Goal: Information Seeking & Learning: Learn about a topic

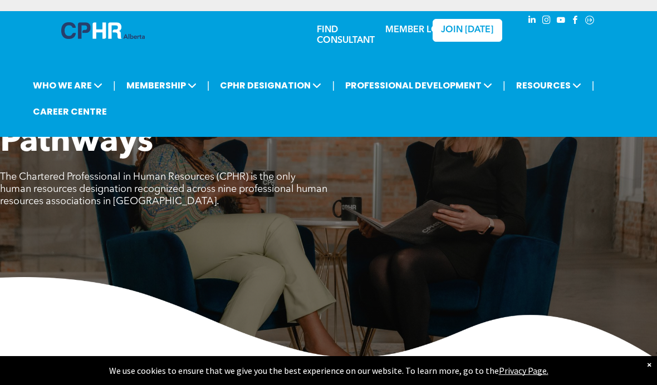
scroll to position [3, 0]
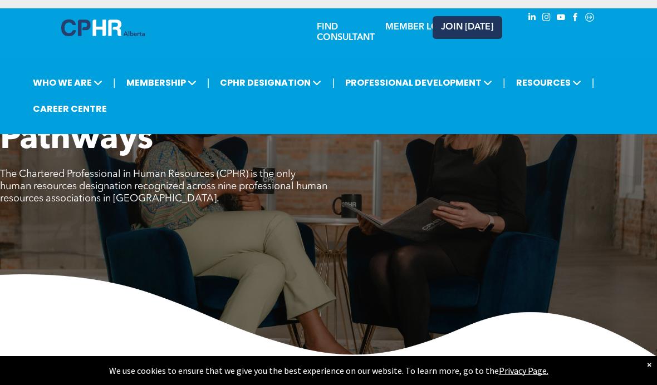
click at [450, 29] on span "JOIN [DATE]" at bounding box center [467, 27] width 52 height 11
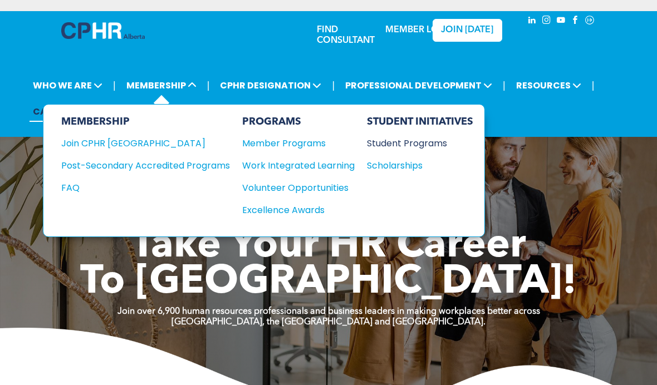
click at [374, 150] on div "Student Programs" at bounding box center [415, 143] width 96 height 14
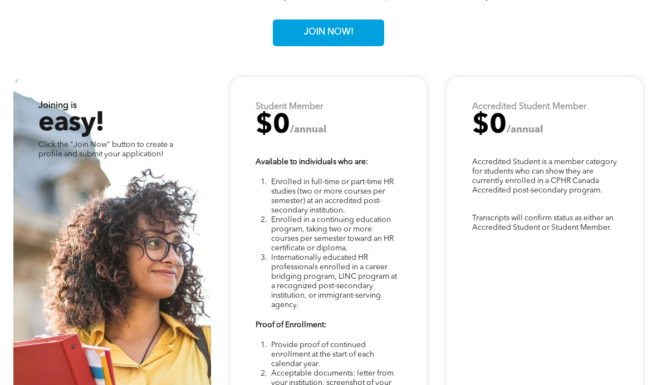
scroll to position [2499, 0]
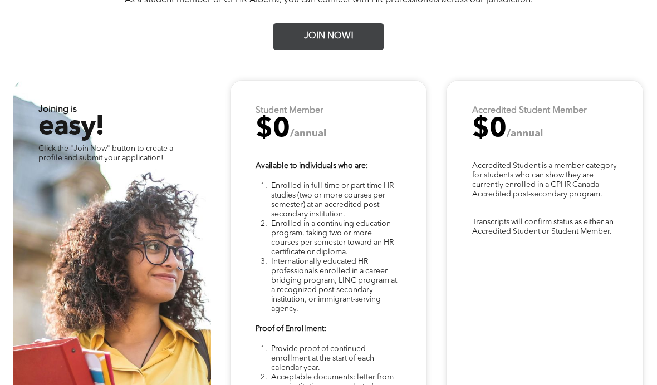
click at [358, 50] on link "JOIN NOW!" at bounding box center [328, 36] width 111 height 27
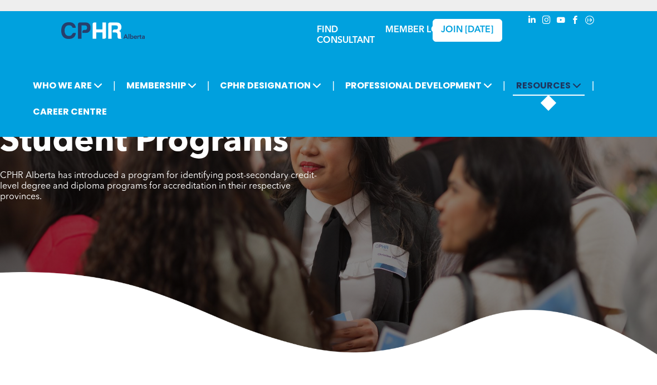
click at [569, 96] on span "RESOURCES" at bounding box center [549, 85] width 72 height 21
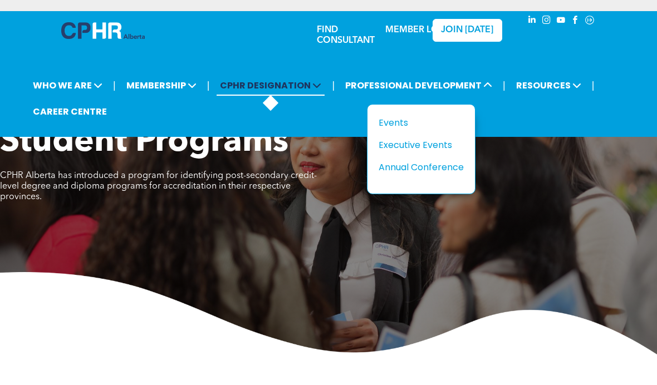
click at [311, 89] on span at bounding box center [316, 85] width 11 height 13
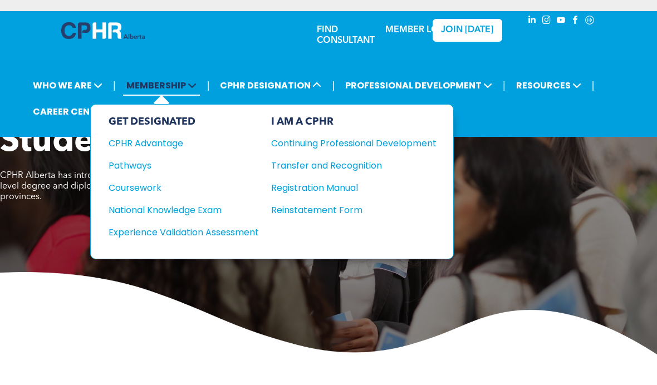
click at [195, 90] on icon at bounding box center [192, 85] width 9 height 9
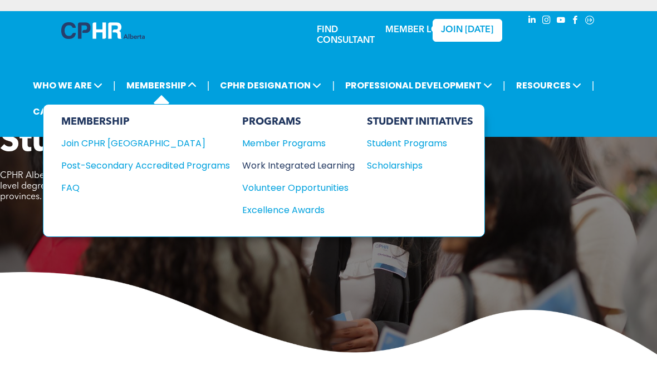
click at [331, 168] on div "Work Integrated Learning" at bounding box center [292, 166] width 101 height 14
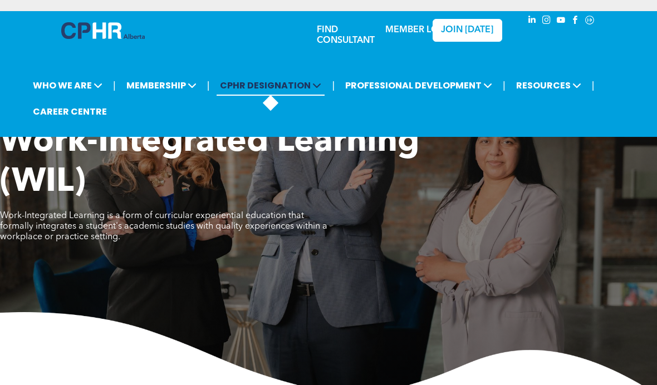
click at [321, 89] on icon at bounding box center [316, 85] width 9 height 9
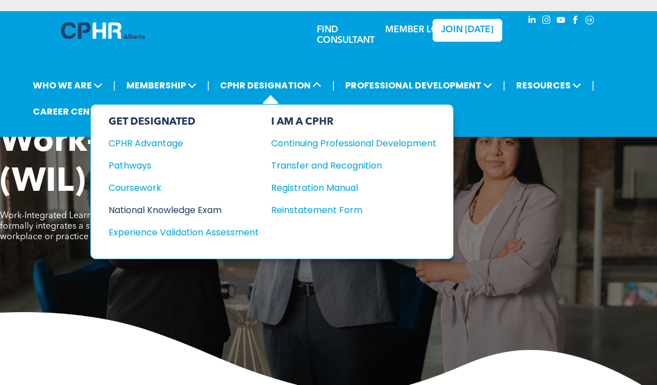
click at [207, 217] on div "National Knowledge Exam" at bounding box center [176, 210] width 135 height 14
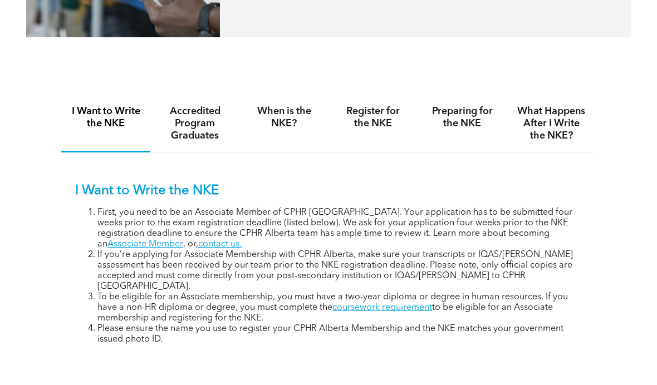
scroll to position [617, 0]
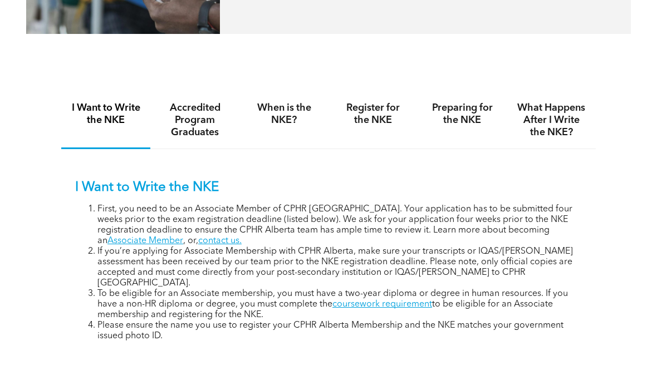
click at [217, 127] on h4 "Accredited Program Graduates" at bounding box center [194, 120] width 69 height 37
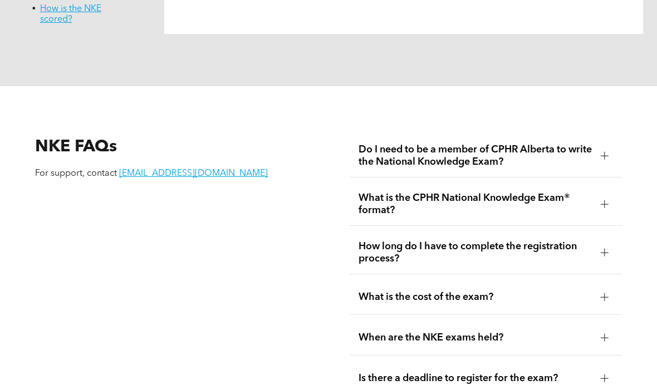
scroll to position [1184, 0]
click at [601, 155] on div at bounding box center [605, 155] width 8 height 1
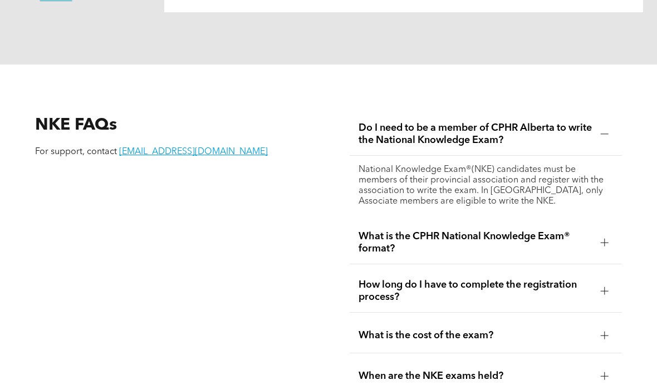
scroll to position [1206, 0]
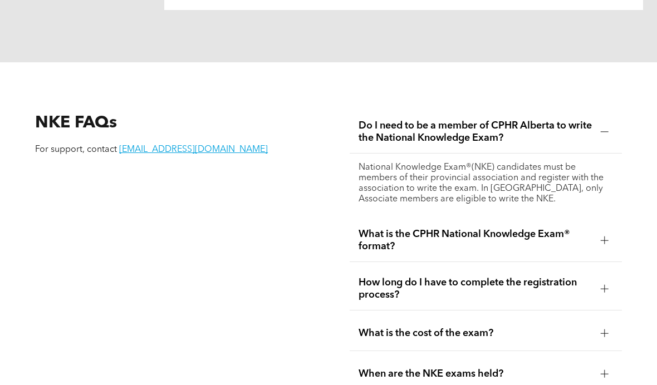
click at [532, 352] on div "What is the cost of the exam?" at bounding box center [486, 334] width 272 height 35
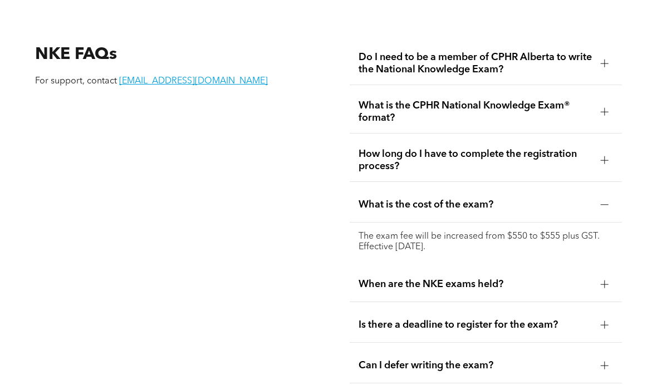
scroll to position [1277, 0]
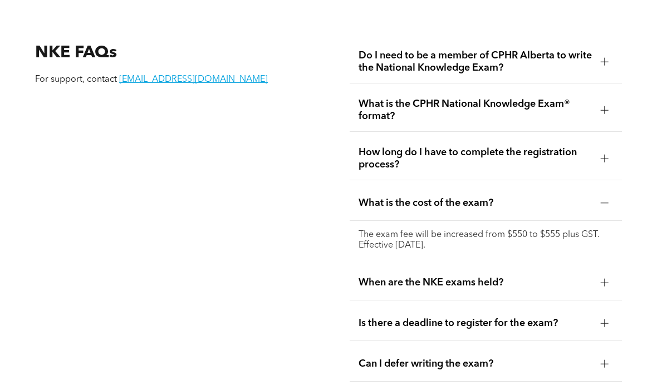
click at [590, 289] on span "When are the NKE exams held?" at bounding box center [475, 283] width 233 height 12
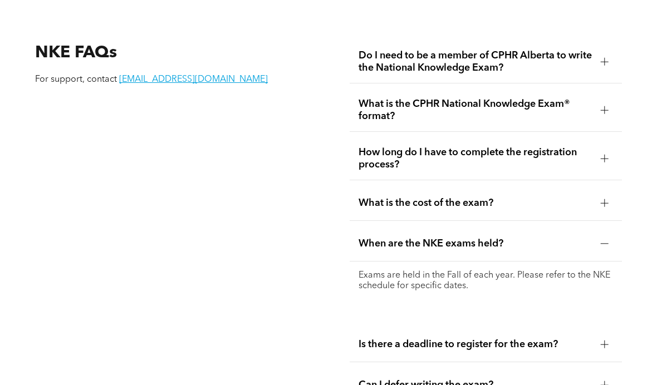
click at [613, 180] on div "How long do I have to complete the registration process?" at bounding box center [486, 159] width 272 height 43
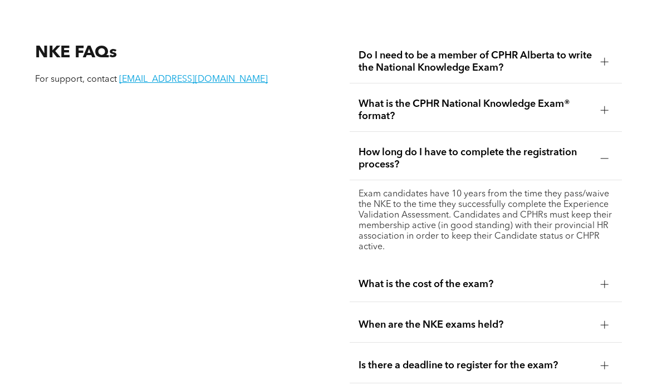
click at [650, 168] on div "NKE FAQs For support, contact registrar@cphrab.ca Do I need to be a member of C…" at bounding box center [328, 301] width 657 height 618
click at [600, 119] on div at bounding box center [604, 110] width 17 height 17
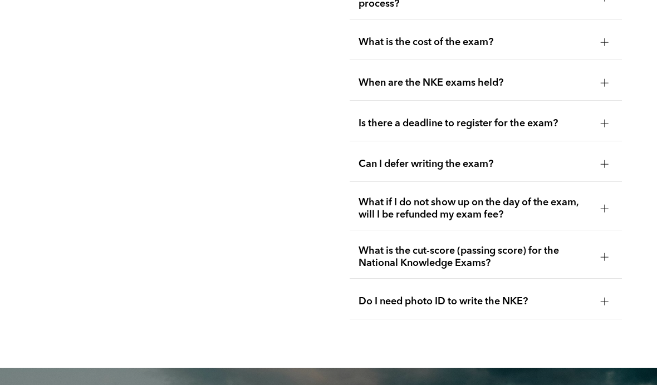
scroll to position [1503, 0]
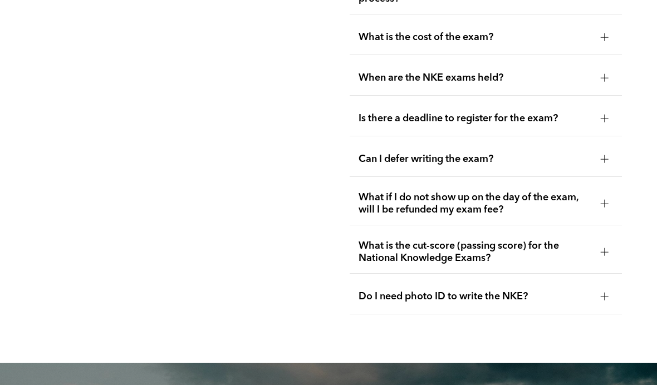
click at [592, 274] on div "What is the cut-score (passing score) for the National Knowledge Exams?" at bounding box center [486, 252] width 272 height 43
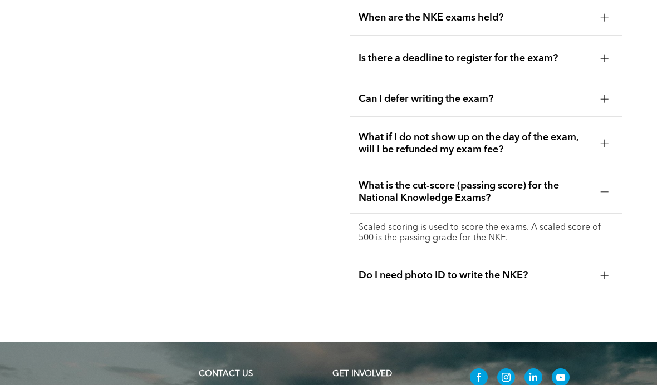
click at [562, 282] on span "Do I need photo ID to write the NKE?" at bounding box center [475, 275] width 233 height 12
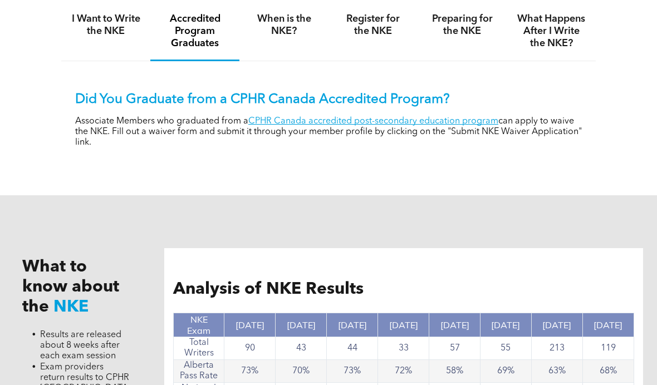
scroll to position [705, 0]
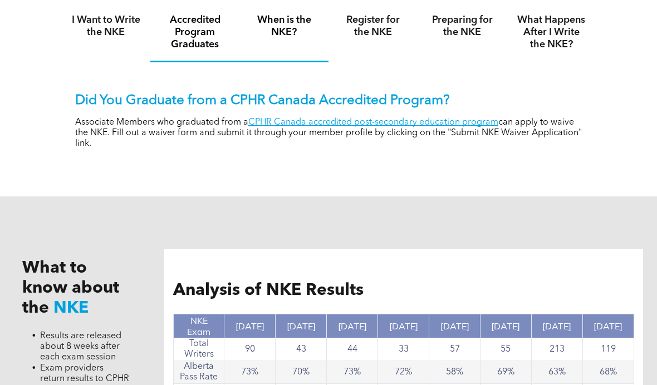
click at [291, 38] on h4 "When is the NKE?" at bounding box center [283, 26] width 69 height 24
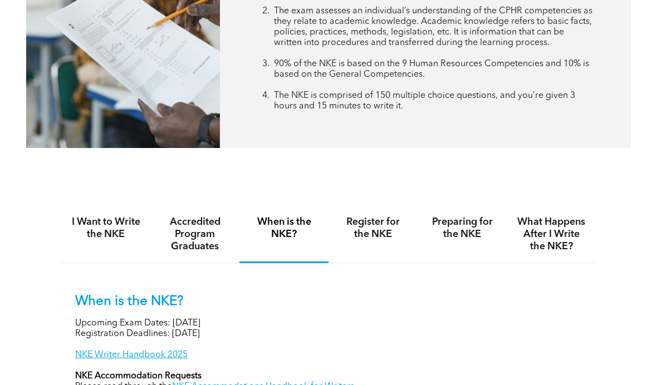
scroll to position [502, 0]
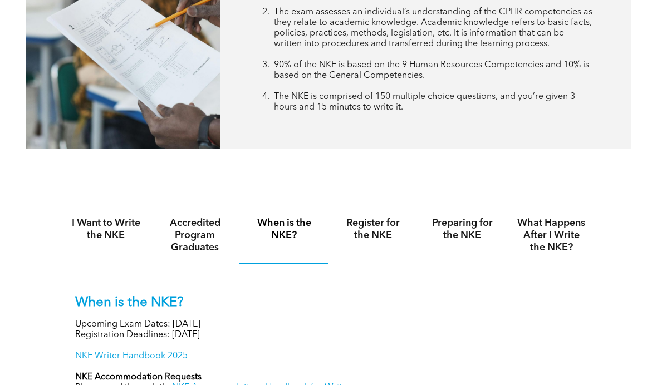
click at [478, 242] on h4 "Preparing for the NKE" at bounding box center [462, 229] width 69 height 24
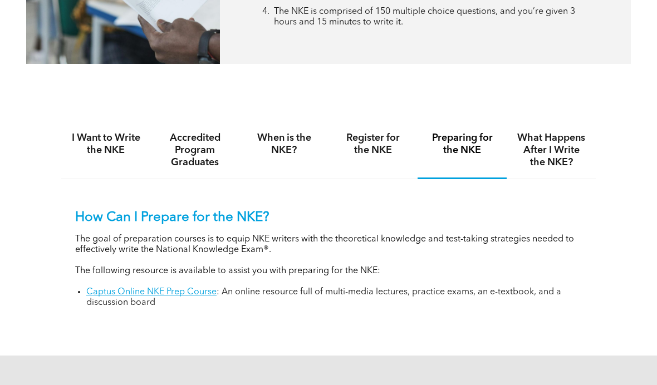
scroll to position [585, 0]
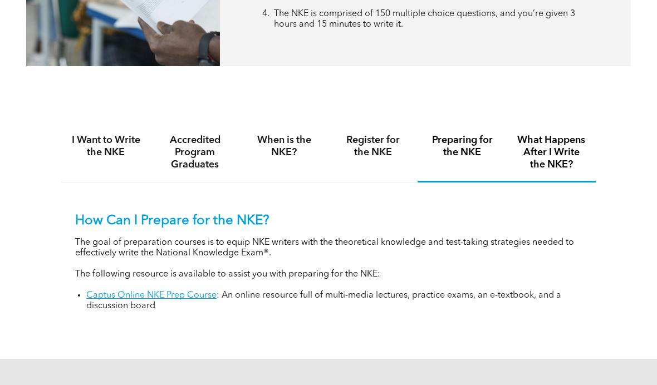
click at [559, 171] on h4 "What Happens After I Write the NKE?" at bounding box center [551, 152] width 69 height 37
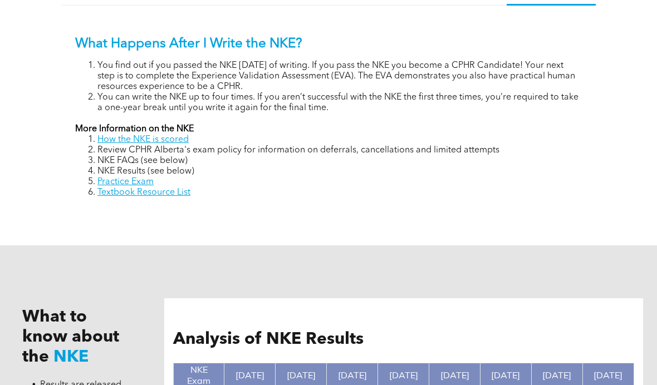
scroll to position [760, 0]
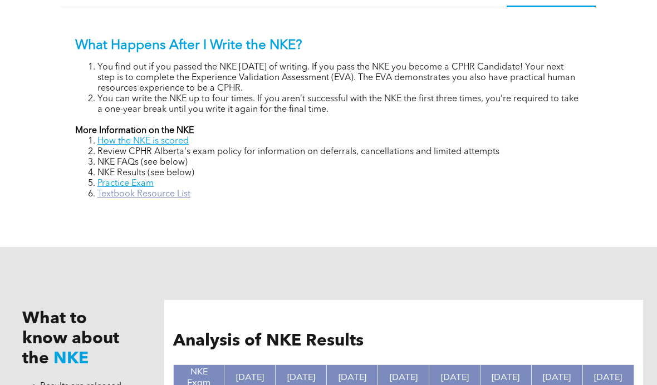
click at [125, 199] on link "Textbook Resource List" at bounding box center [143, 194] width 93 height 9
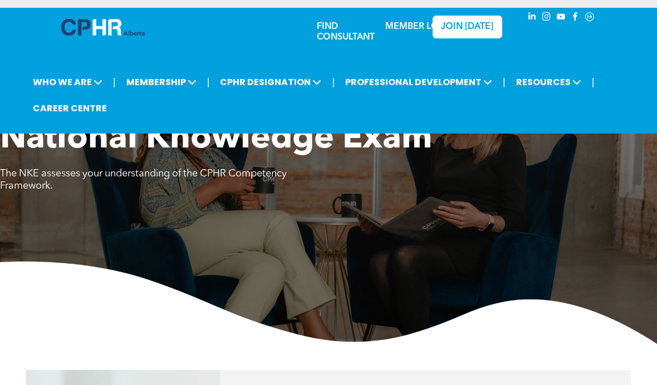
scroll to position [0, 0]
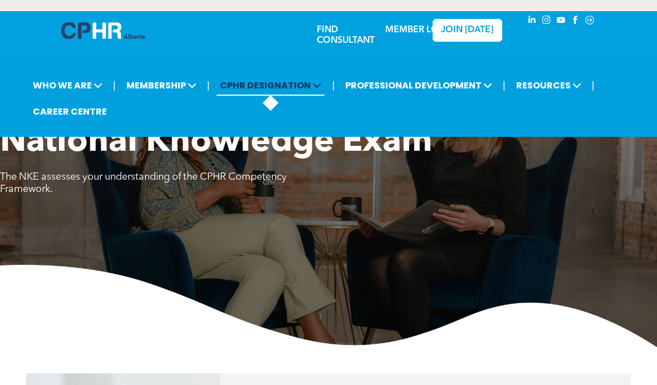
click at [254, 90] on span "CPHR DESIGNATION" at bounding box center [271, 85] width 108 height 21
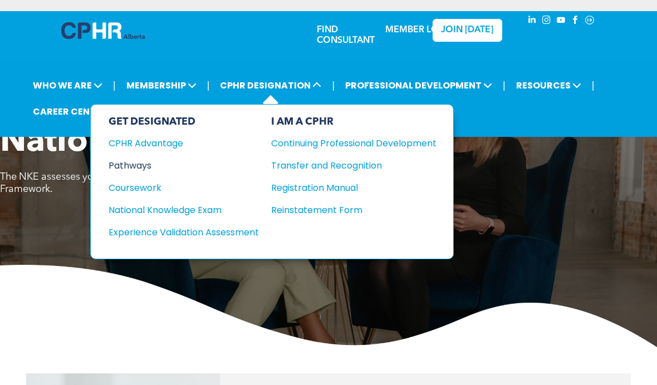
click at [115, 171] on div "Pathways" at bounding box center [176, 166] width 135 height 14
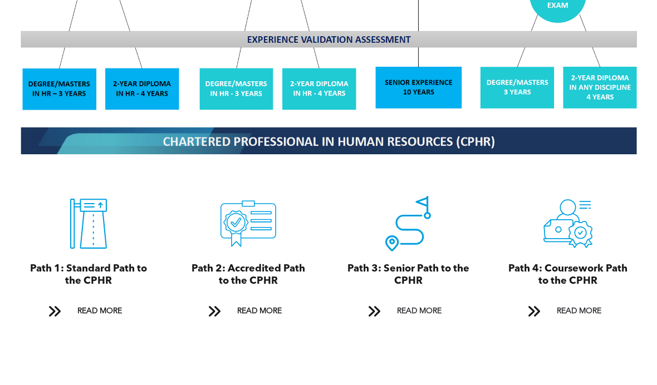
scroll to position [1139, 0]
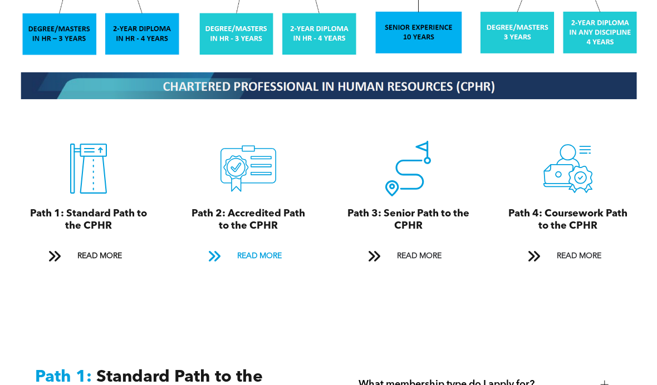
click at [273, 267] on span "READ MORE" at bounding box center [259, 256] width 52 height 21
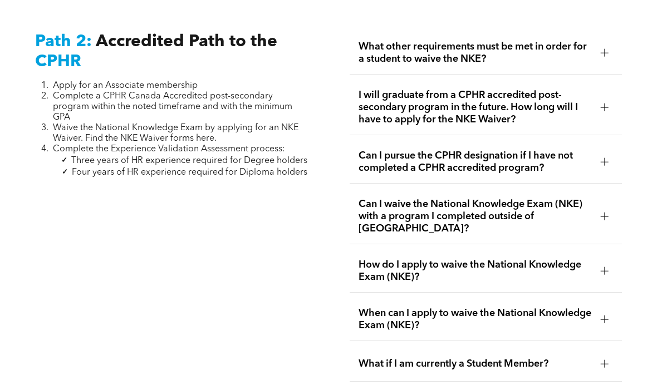
scroll to position [1745, 0]
click at [600, 61] on div at bounding box center [604, 52] width 17 height 17
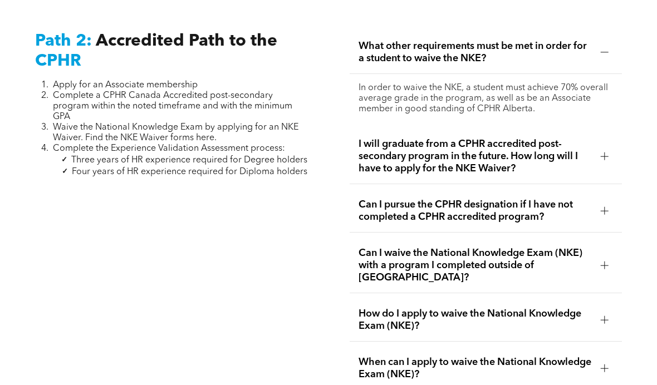
click at [607, 56] on div at bounding box center [605, 52] width 8 height 8
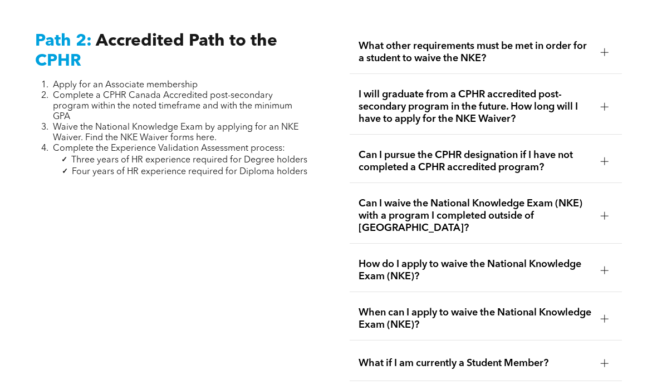
click at [600, 61] on div at bounding box center [604, 52] width 17 height 17
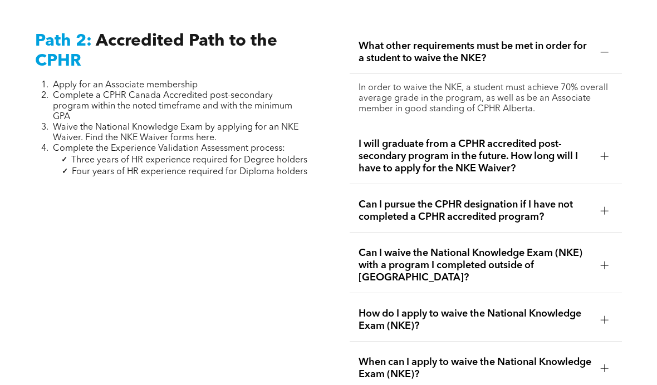
click at [600, 219] on div at bounding box center [604, 211] width 17 height 17
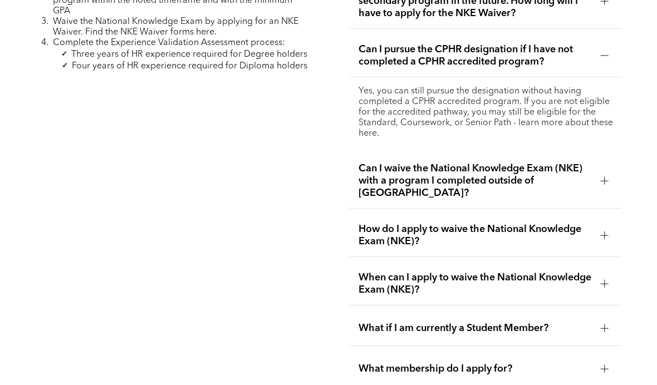
scroll to position [1852, 0]
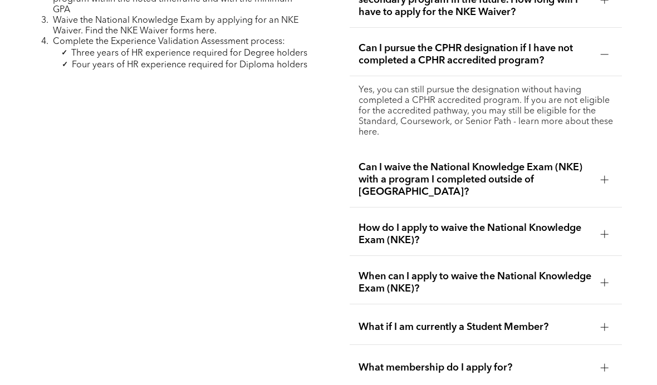
click at [601, 238] on div at bounding box center [605, 234] width 8 height 8
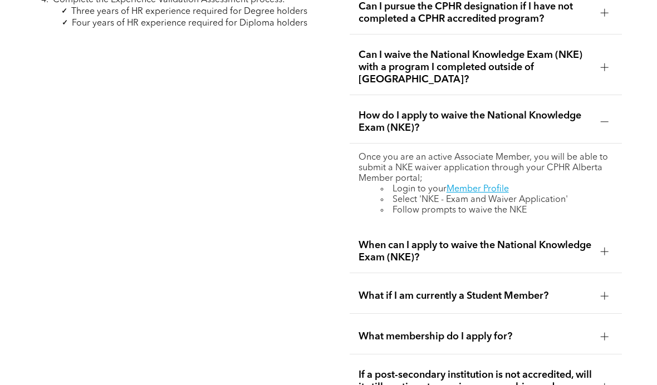
scroll to position [1899, 0]
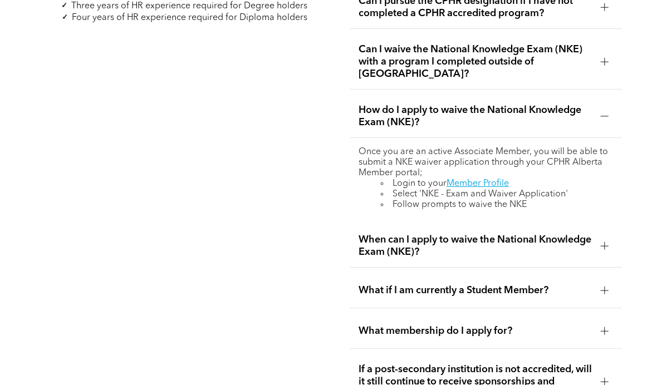
click at [608, 254] on div at bounding box center [604, 246] width 17 height 17
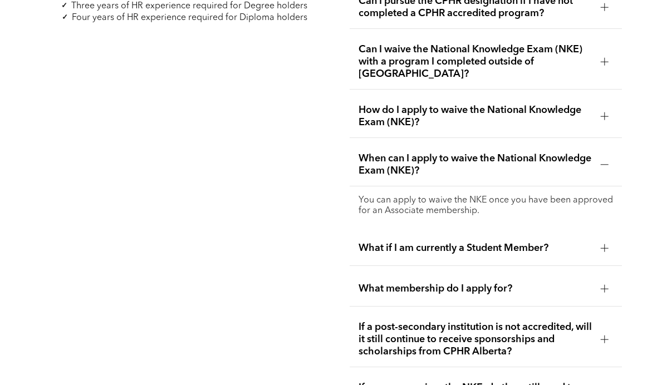
click at [606, 256] on div at bounding box center [604, 248] width 17 height 17
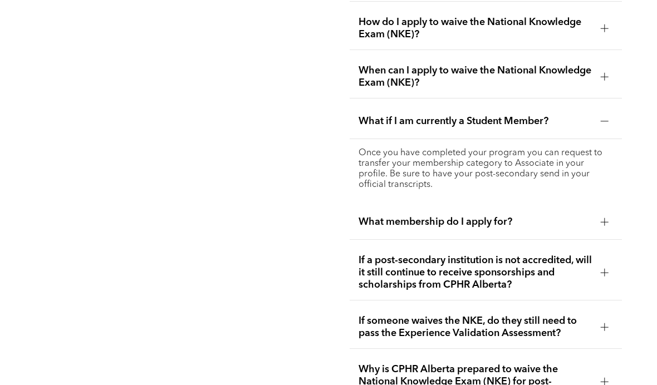
scroll to position [1990, 0]
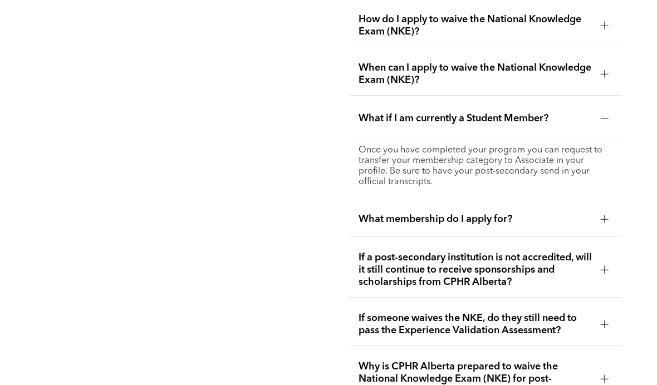
click at [601, 228] on div at bounding box center [604, 219] width 17 height 17
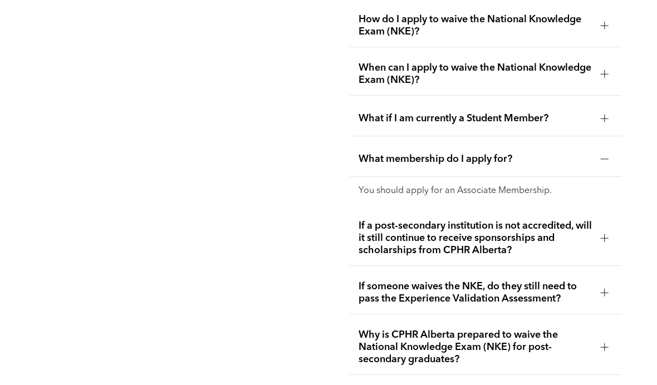
click at [605, 242] on div at bounding box center [604, 238] width 1 height 8
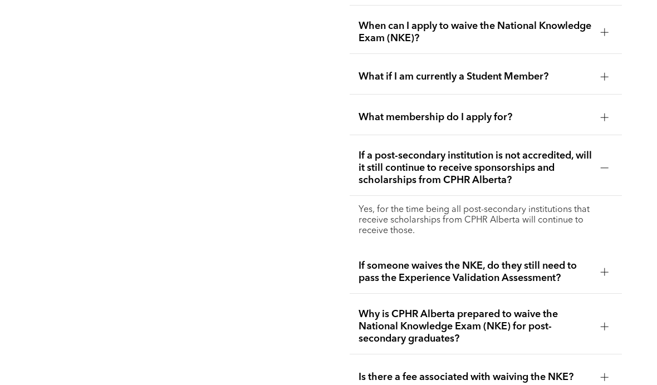
scroll to position [2035, 0]
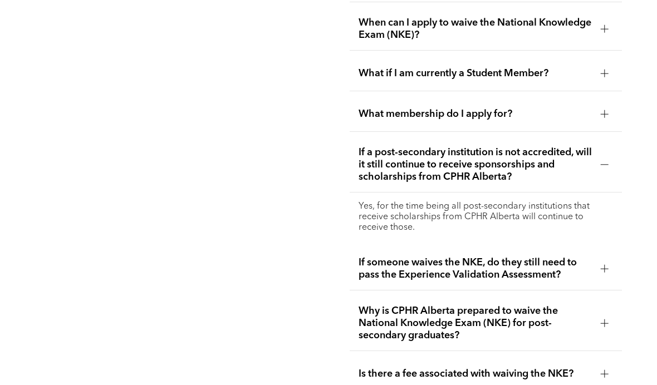
click at [606, 273] on div at bounding box center [605, 269] width 8 height 8
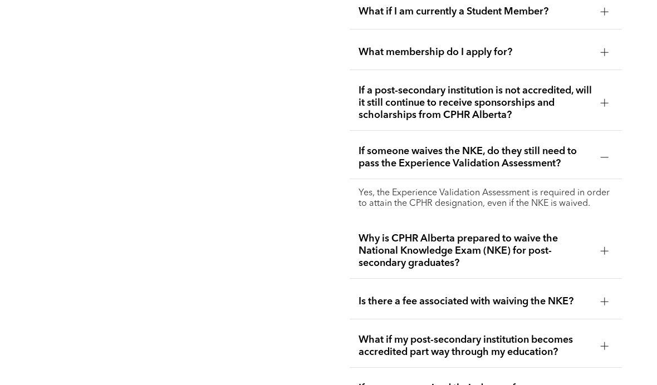
scroll to position [2099, 0]
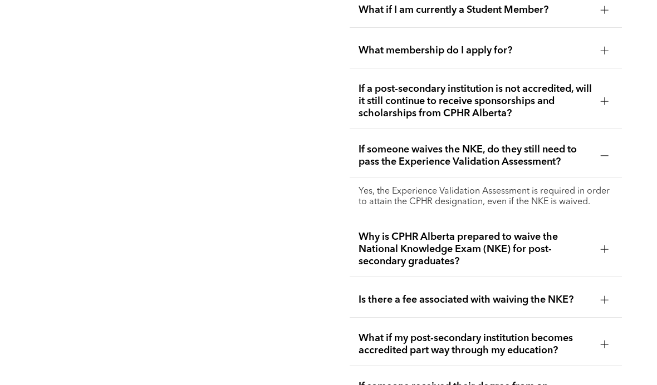
click at [604, 258] on div at bounding box center [604, 249] width 17 height 17
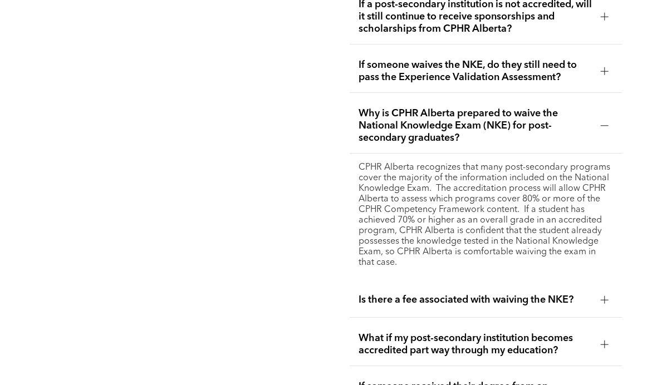
scroll to position [2186, 0]
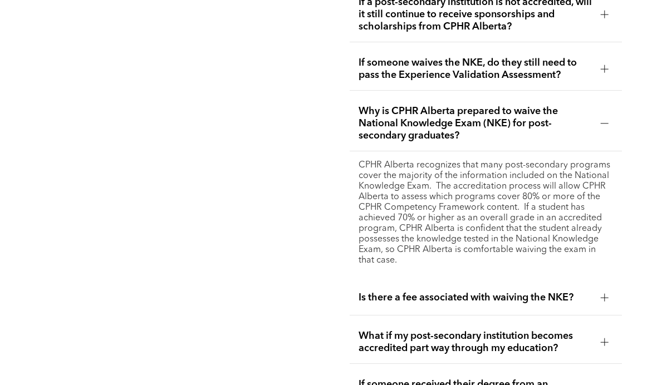
click at [584, 304] on span "Is there a fee associated with waiving the NKE?" at bounding box center [475, 298] width 233 height 12
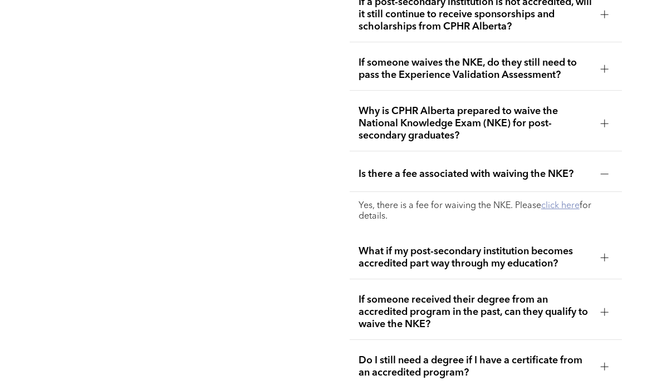
click at [558, 210] on link "click here" at bounding box center [560, 206] width 38 height 9
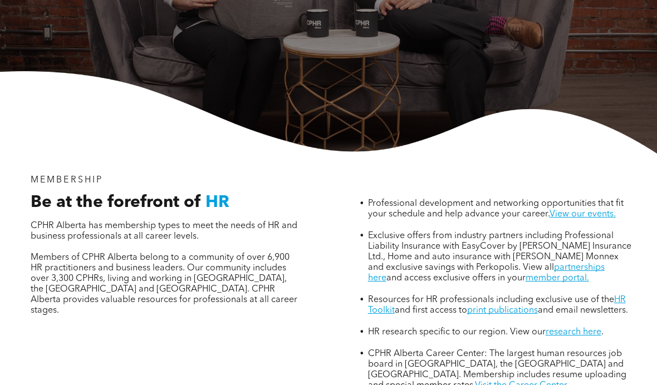
scroll to position [242, 0]
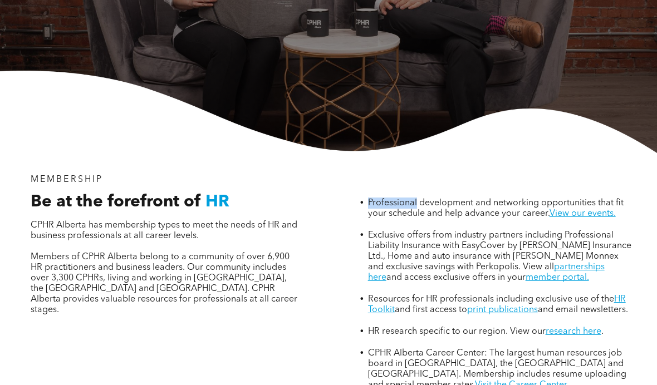
click at [559, 166] on div "Professional development and networking opportunities that fit your schedule an…" at bounding box center [492, 283] width 303 height 234
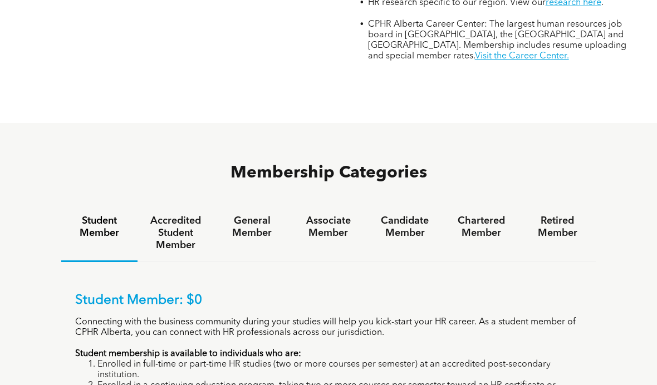
scroll to position [587, 0]
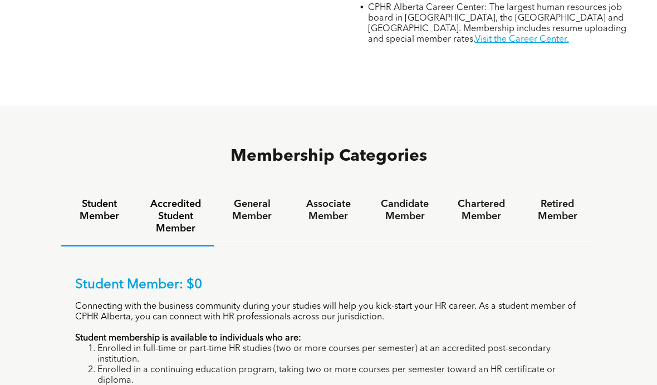
click at [183, 222] on h4 "Accredited Student Member" at bounding box center [176, 216] width 56 height 37
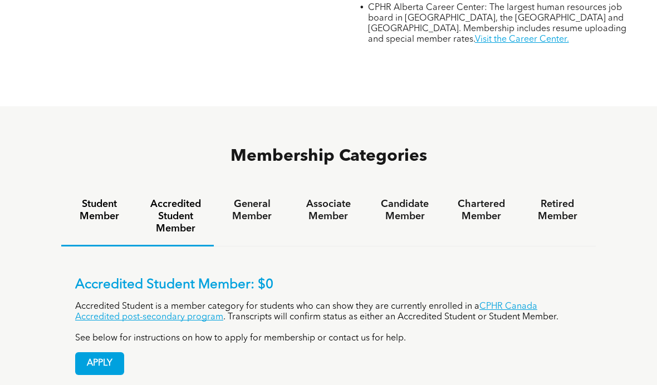
click at [117, 208] on h4 "Student Member" at bounding box center [99, 210] width 56 height 24
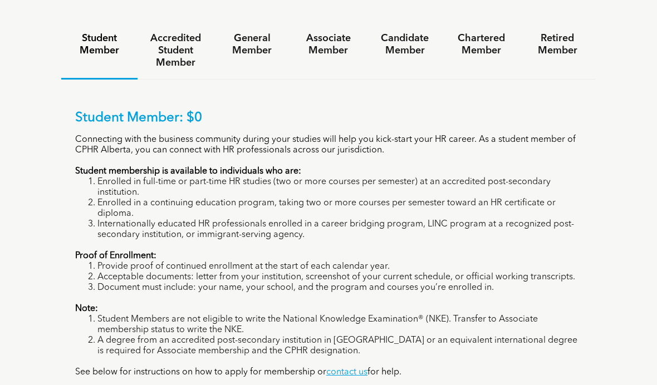
scroll to position [753, 0]
click at [340, 33] on h4 "Associate Member" at bounding box center [328, 45] width 56 height 24
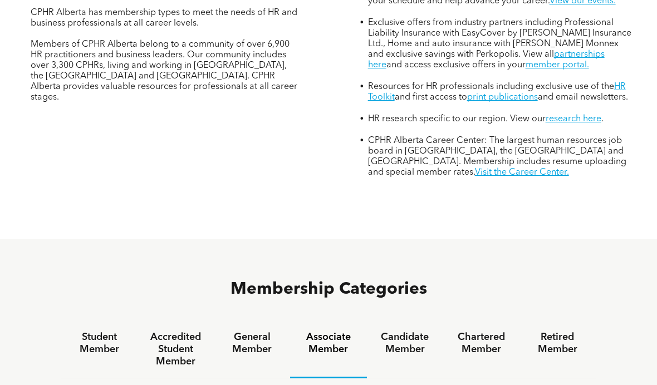
scroll to position [445, 0]
